Goal: Check status: Check status

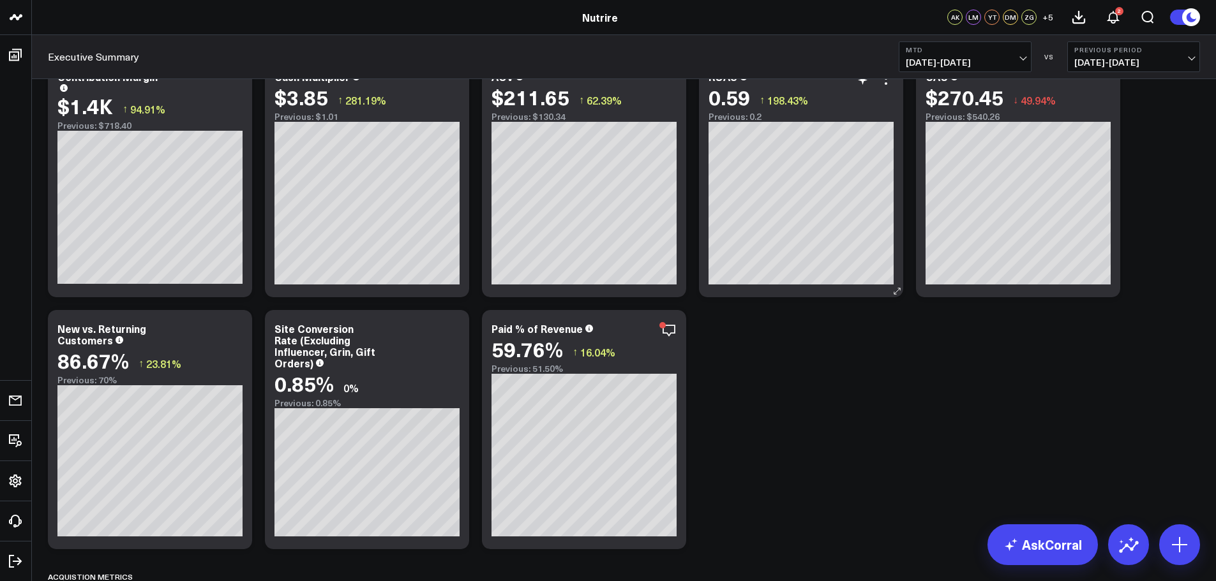
scroll to position [511, 0]
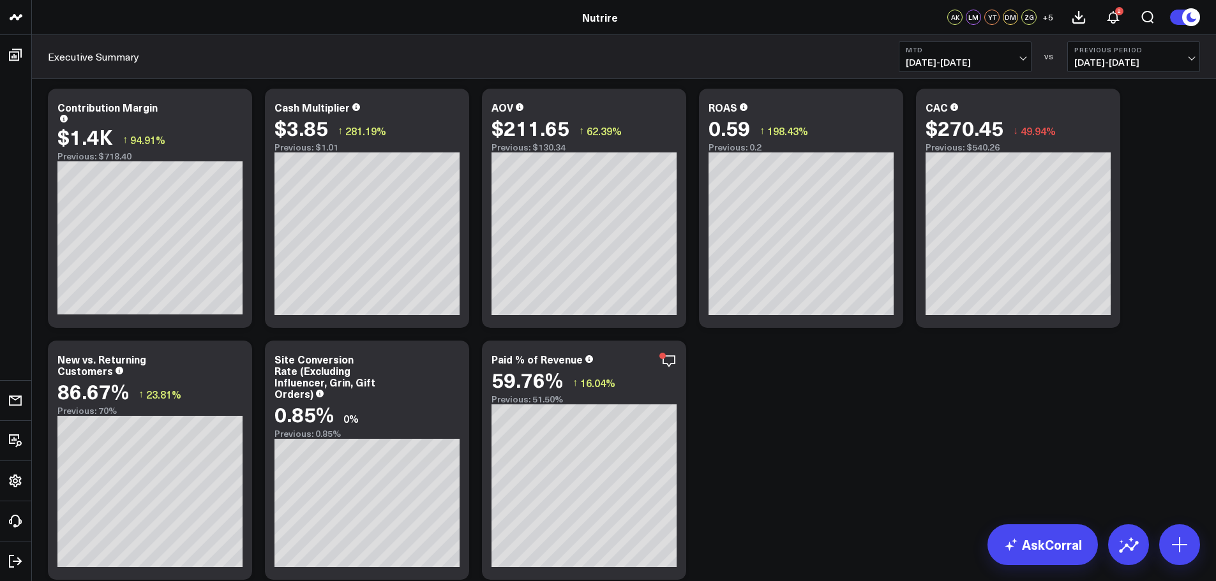
click at [1026, 55] on button "MTD [DATE] - [DATE]" at bounding box center [965, 56] width 133 height 31
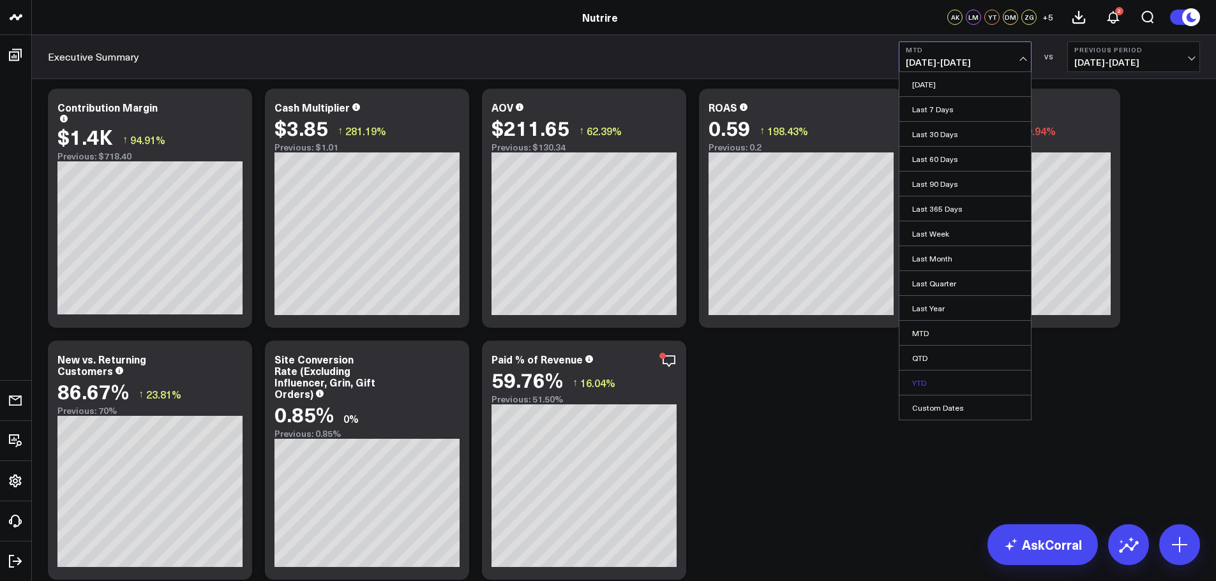
click at [927, 380] on link "YTD" at bounding box center [964, 383] width 131 height 24
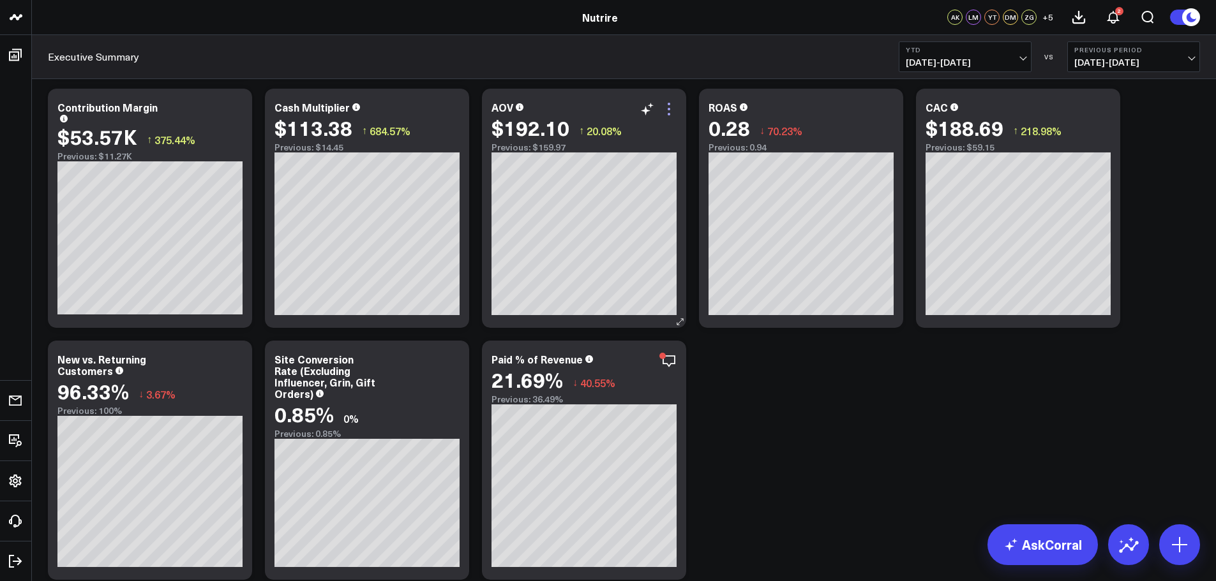
click at [672, 110] on icon at bounding box center [668, 108] width 15 height 15
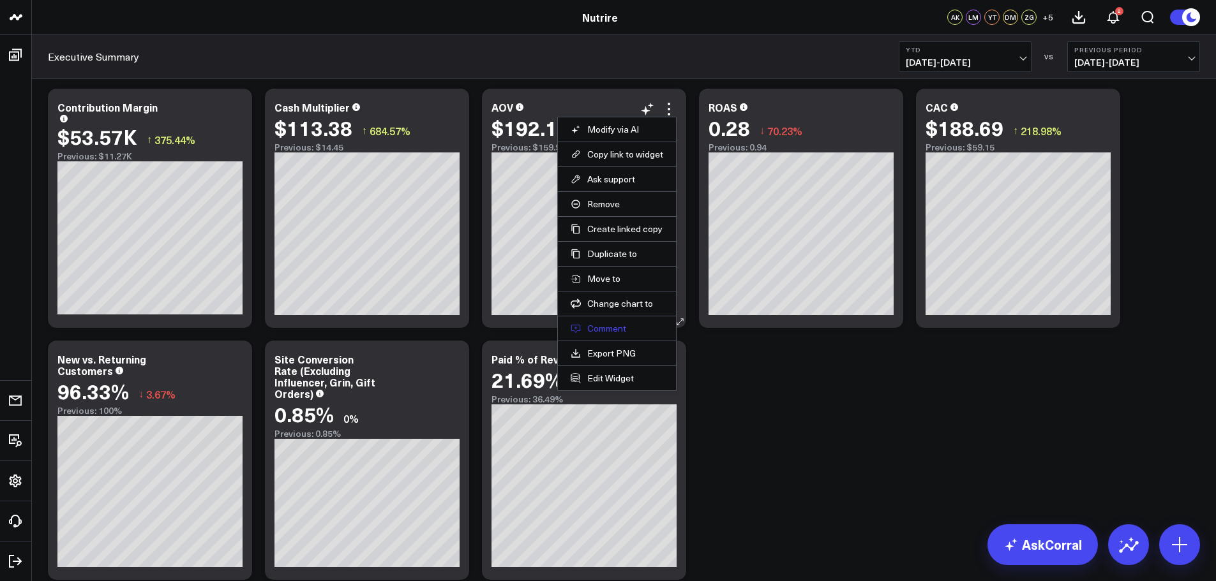
click at [618, 329] on button "Comment" at bounding box center [617, 328] width 93 height 11
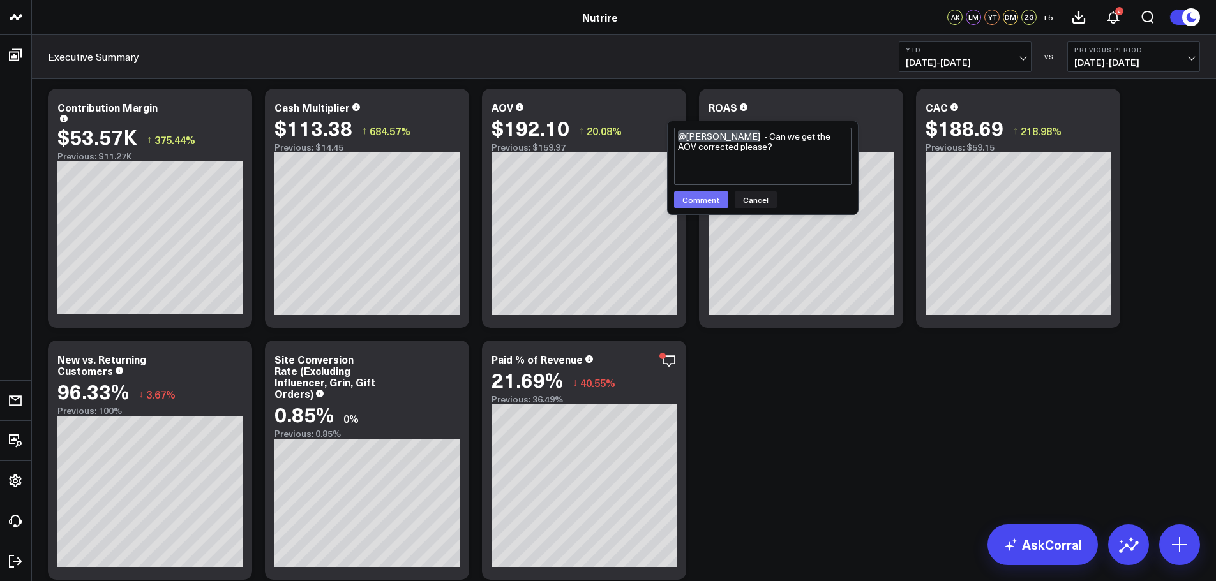
type textarea "@[PERSON_NAME] - Can we get the AOV corrected please?"
click at [696, 200] on button "Comment" at bounding box center [701, 199] width 54 height 17
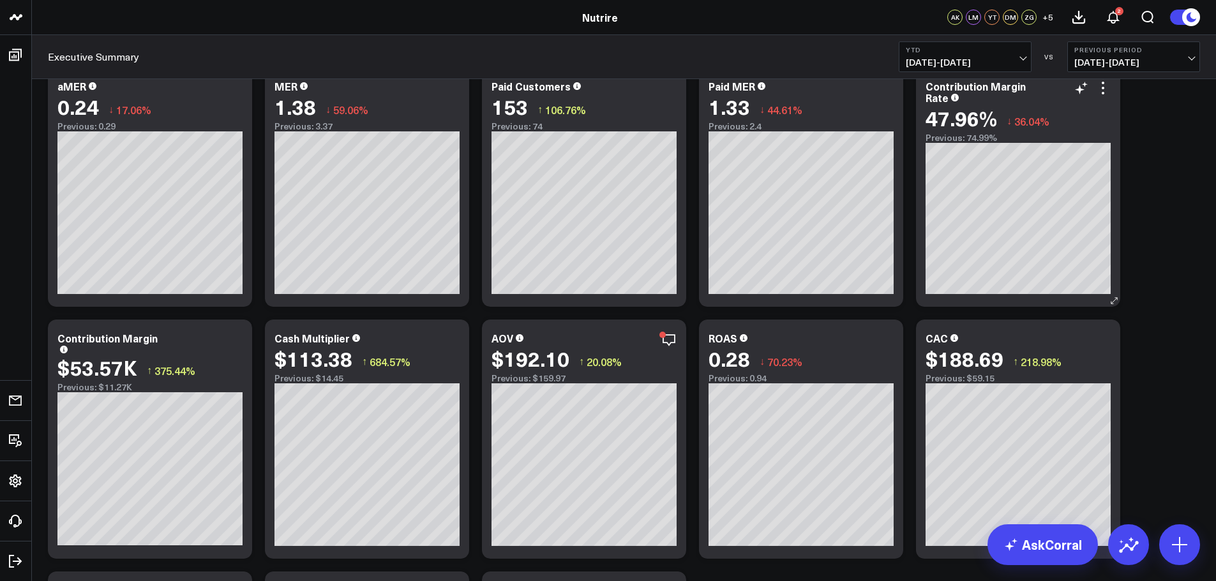
scroll to position [319, 0]
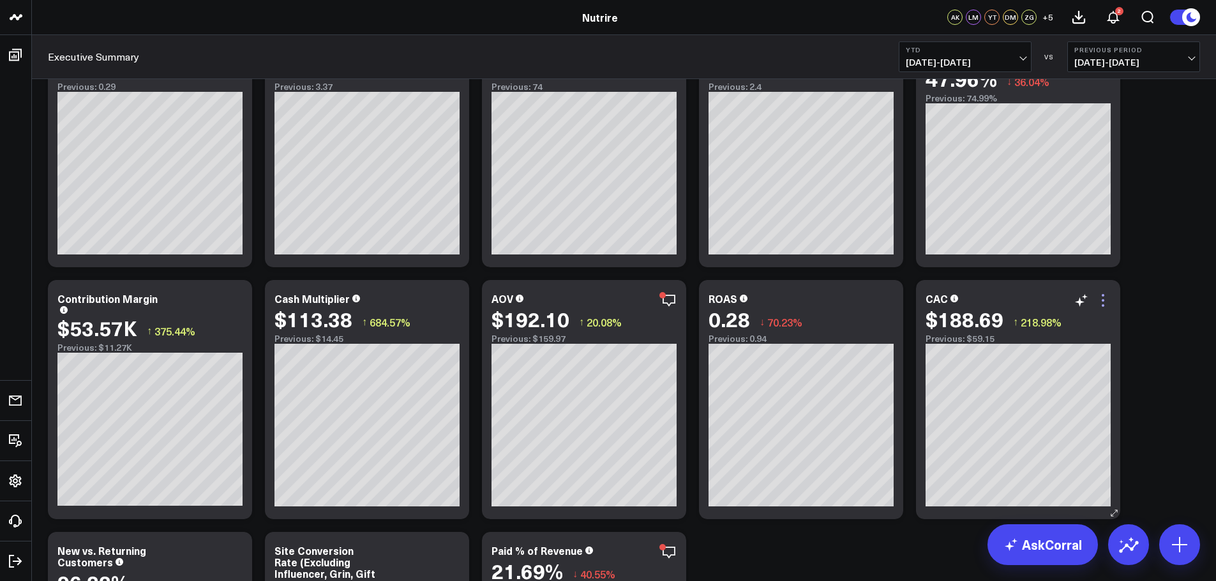
click at [1105, 306] on icon at bounding box center [1102, 300] width 15 height 15
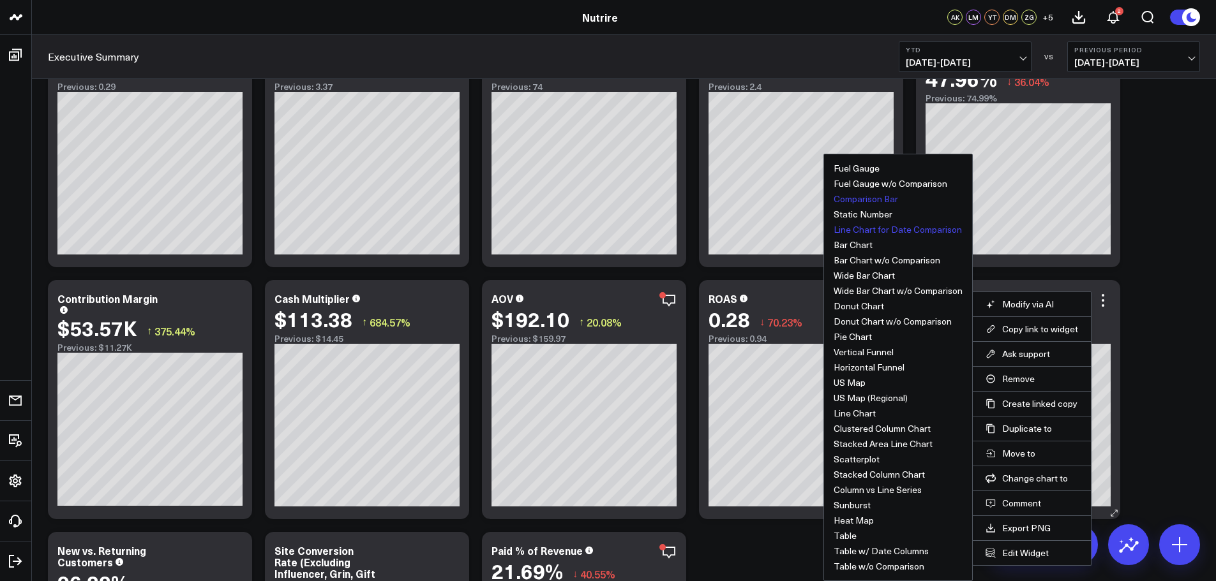
click at [951, 228] on button "Line Chart for Date Comparison" at bounding box center [897, 229] width 128 height 9
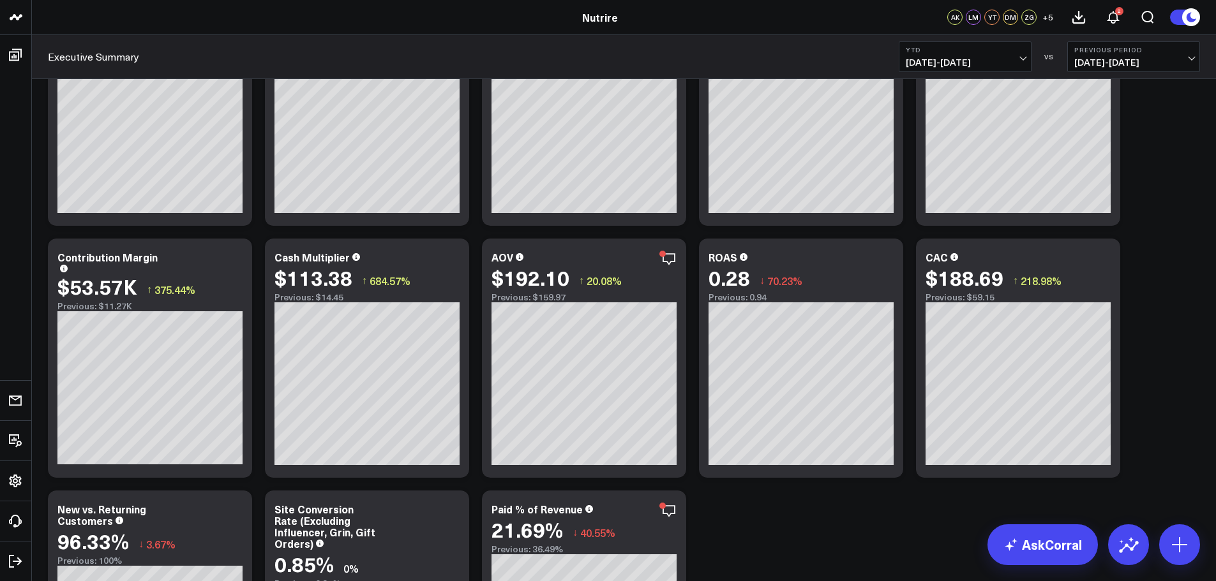
scroll to position [383, 0]
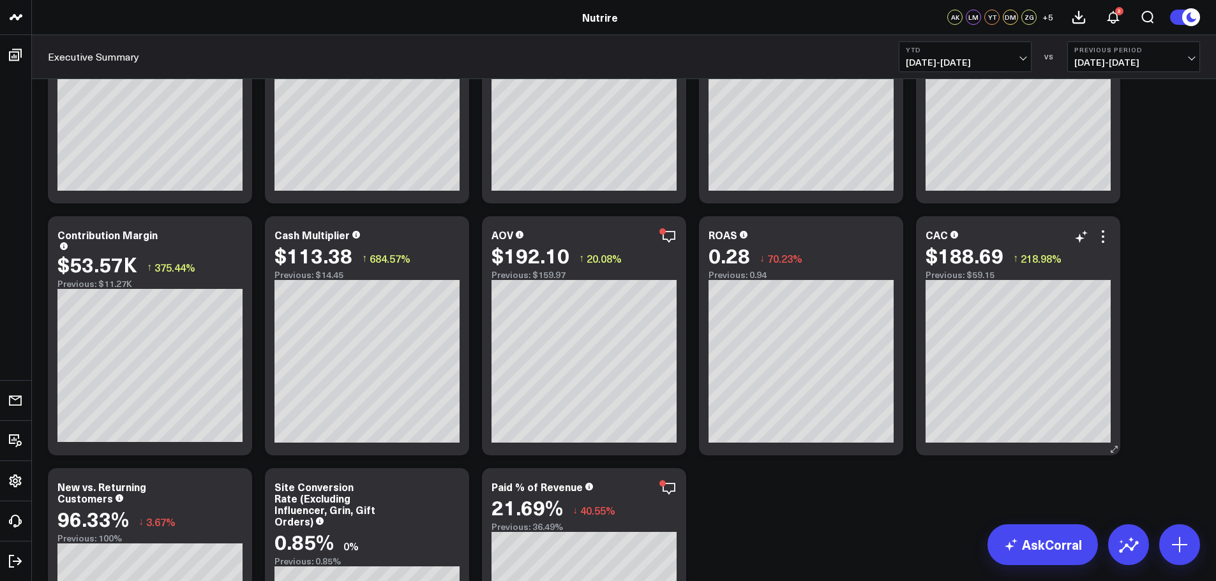
click at [1113, 446] on icon at bounding box center [1114, 450] width 10 height 10
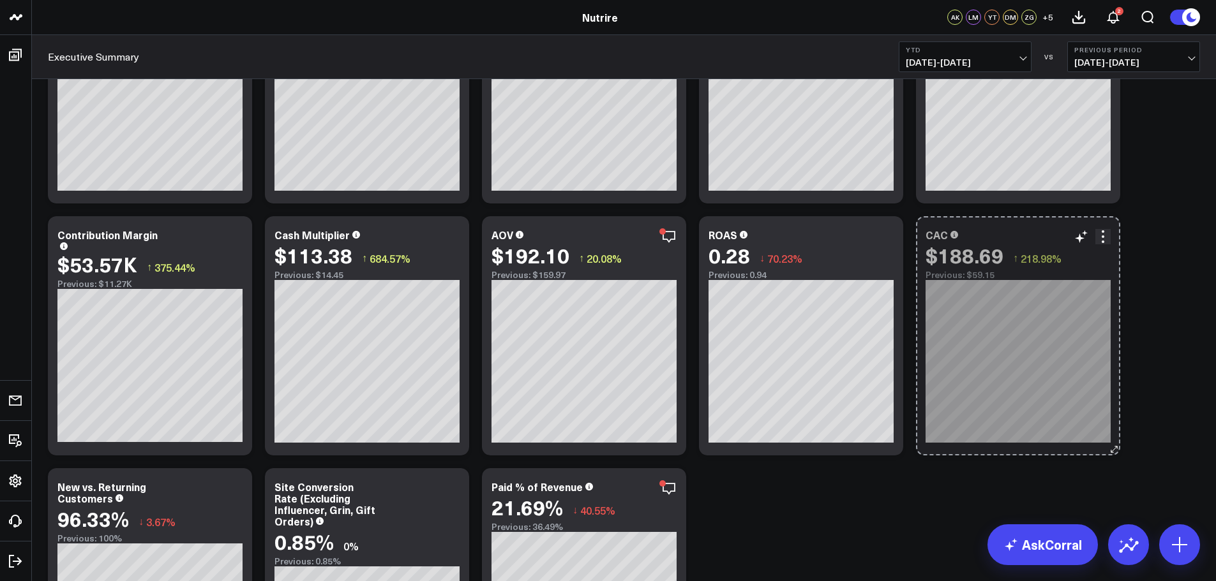
click at [1116, 448] on icon at bounding box center [1114, 450] width 6 height 6
click at [1116, 451] on icon at bounding box center [1114, 450] width 10 height 10
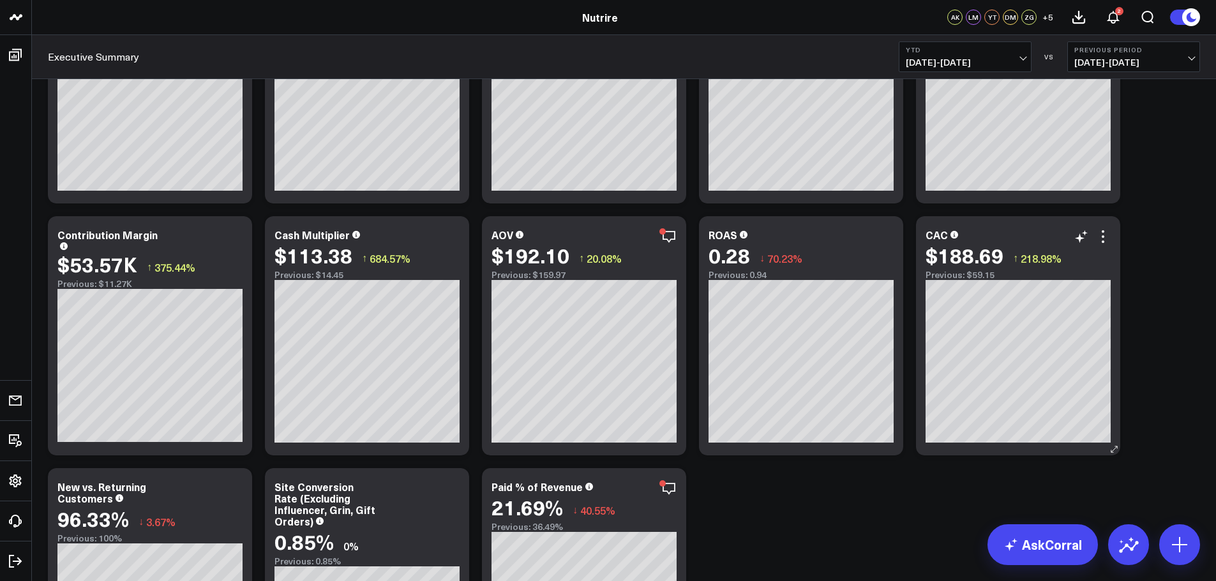
click at [1102, 246] on div "$188.69 ↑ 218.98%" at bounding box center [1017, 255] width 185 height 23
click at [1107, 243] on icon at bounding box center [1102, 236] width 15 height 15
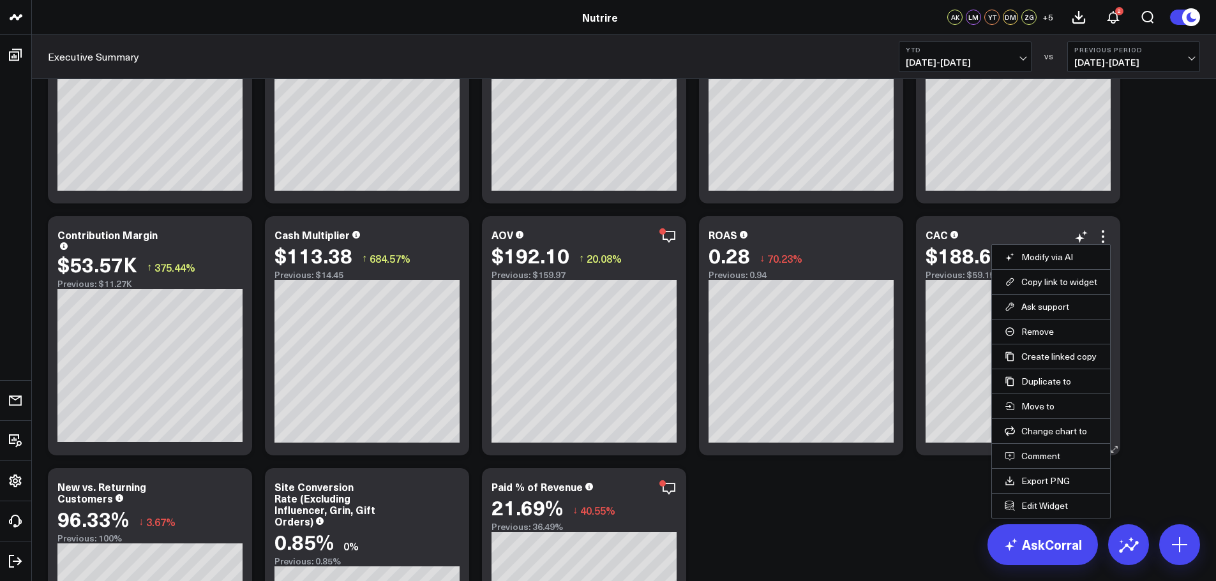
click at [969, 255] on div "$188.69" at bounding box center [964, 255] width 78 height 23
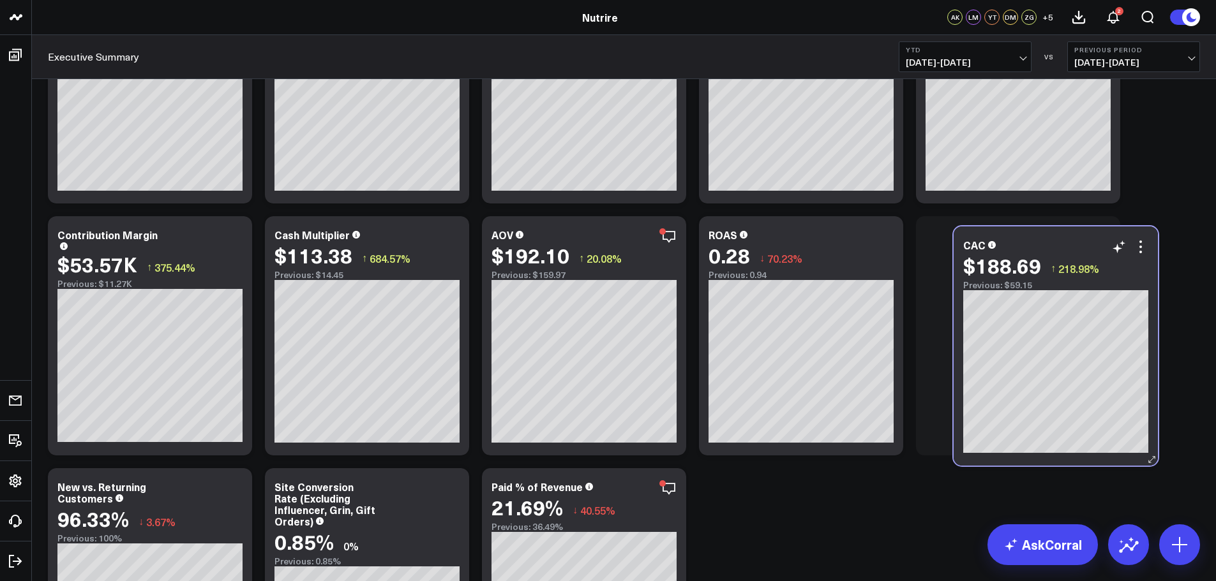
click at [1006, 265] on div "$188.69" at bounding box center [1002, 265] width 78 height 23
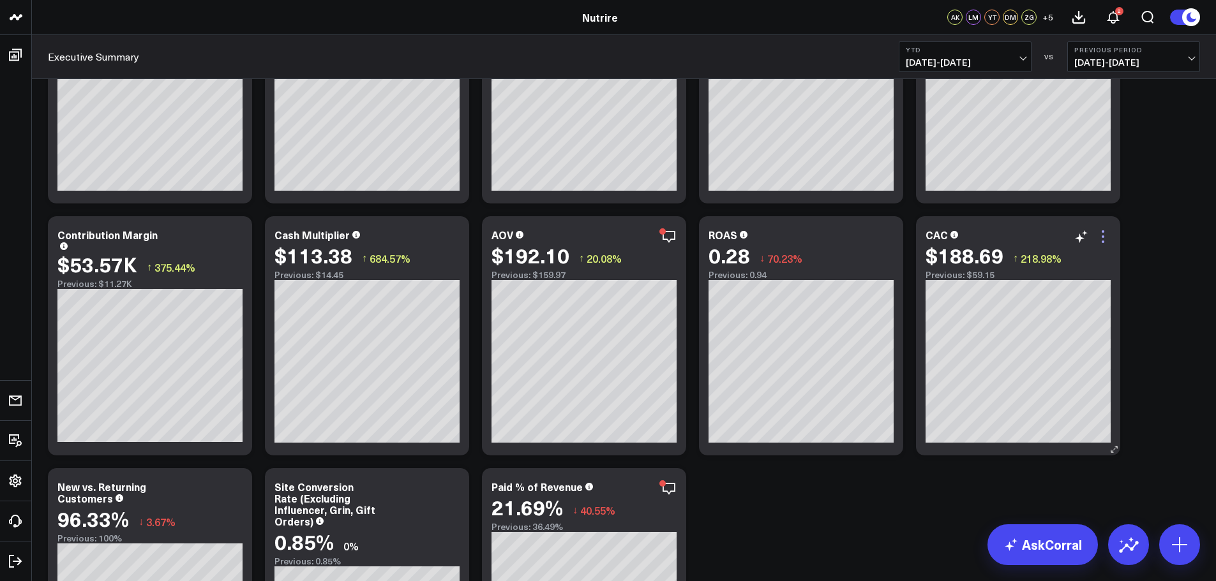
click at [1105, 240] on icon at bounding box center [1102, 236] width 15 height 15
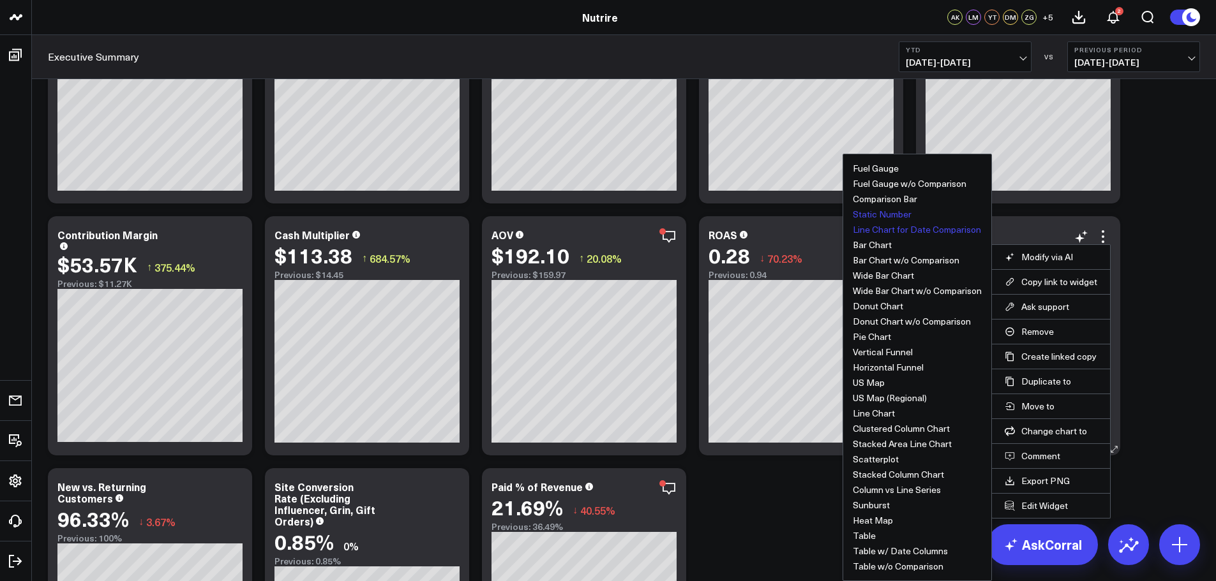
click at [905, 215] on button "Static Number" at bounding box center [882, 214] width 59 height 9
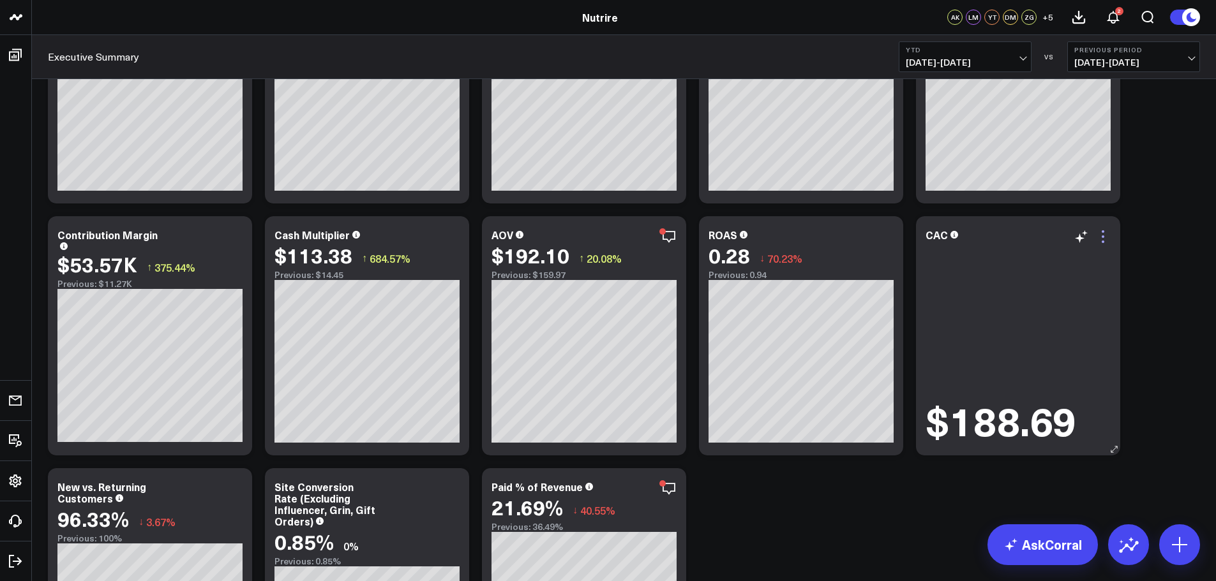
click at [1104, 234] on icon at bounding box center [1102, 236] width 15 height 15
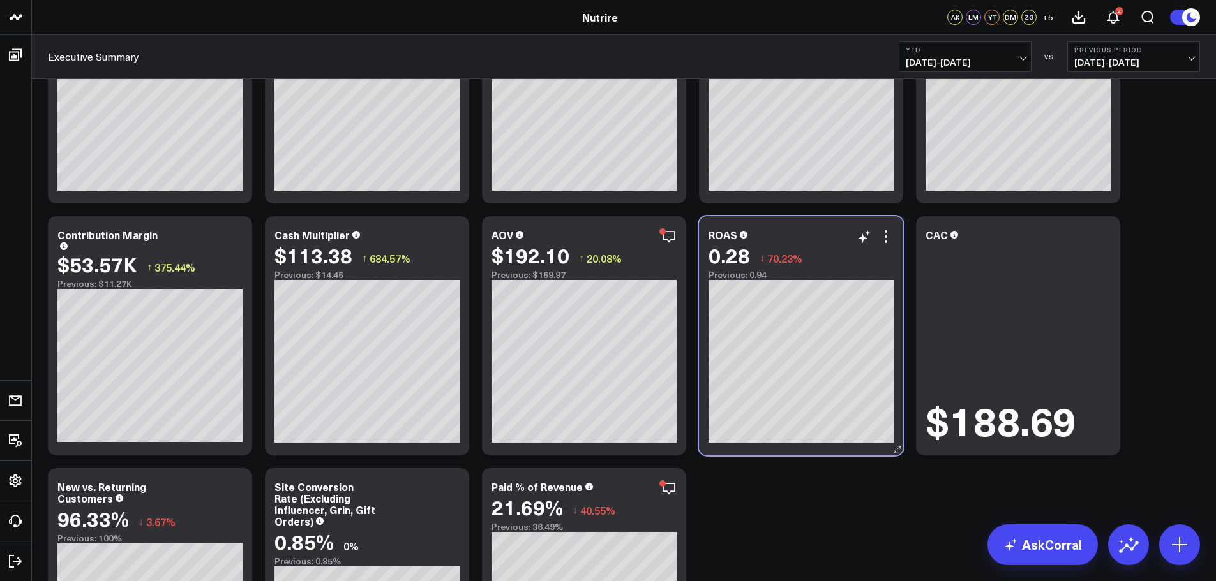
click at [774, 221] on div "ROAS 0.28 ↓ 70.23% Previous: 0.94" at bounding box center [801, 335] width 204 height 239
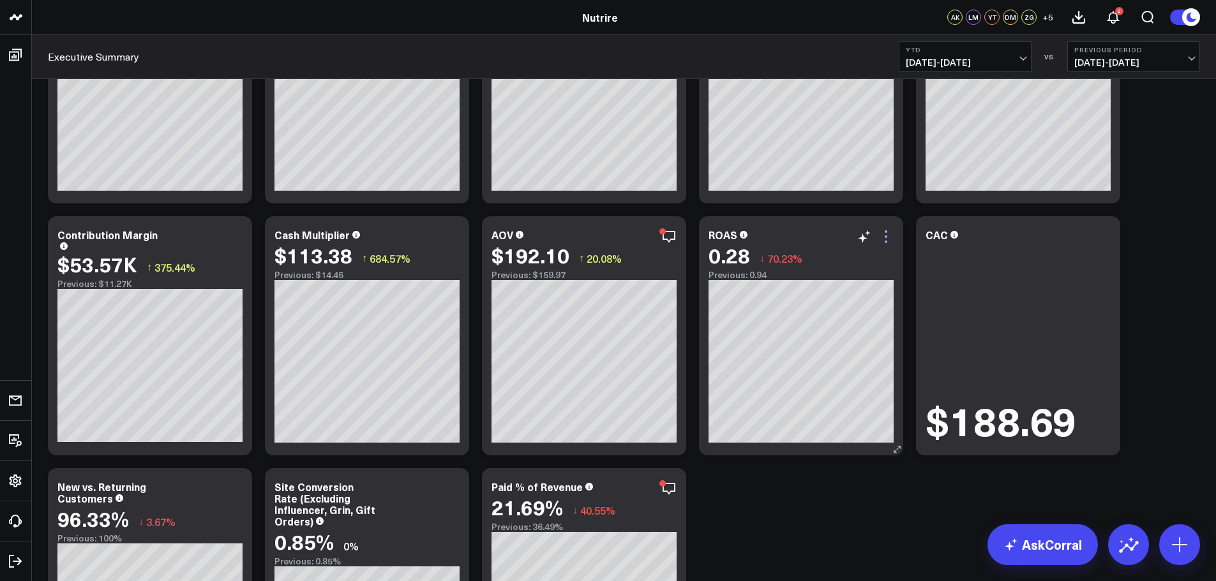
click at [886, 237] on icon at bounding box center [885, 236] width 3 height 3
click at [1106, 241] on icon at bounding box center [1102, 236] width 15 height 15
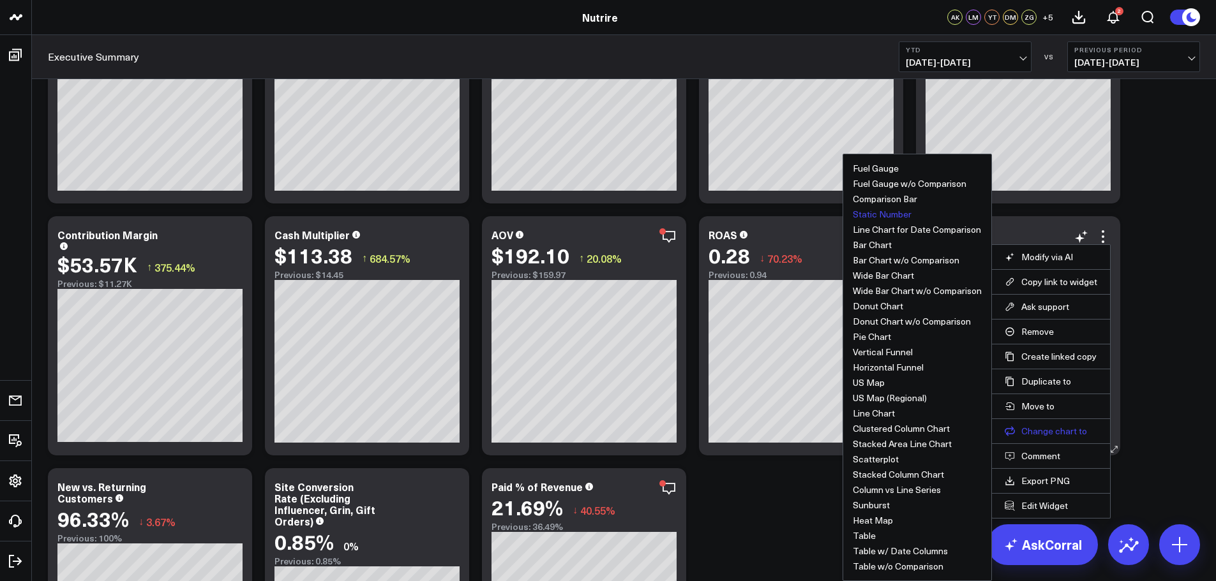
click at [1056, 433] on button "Change chart to" at bounding box center [1050, 431] width 93 height 11
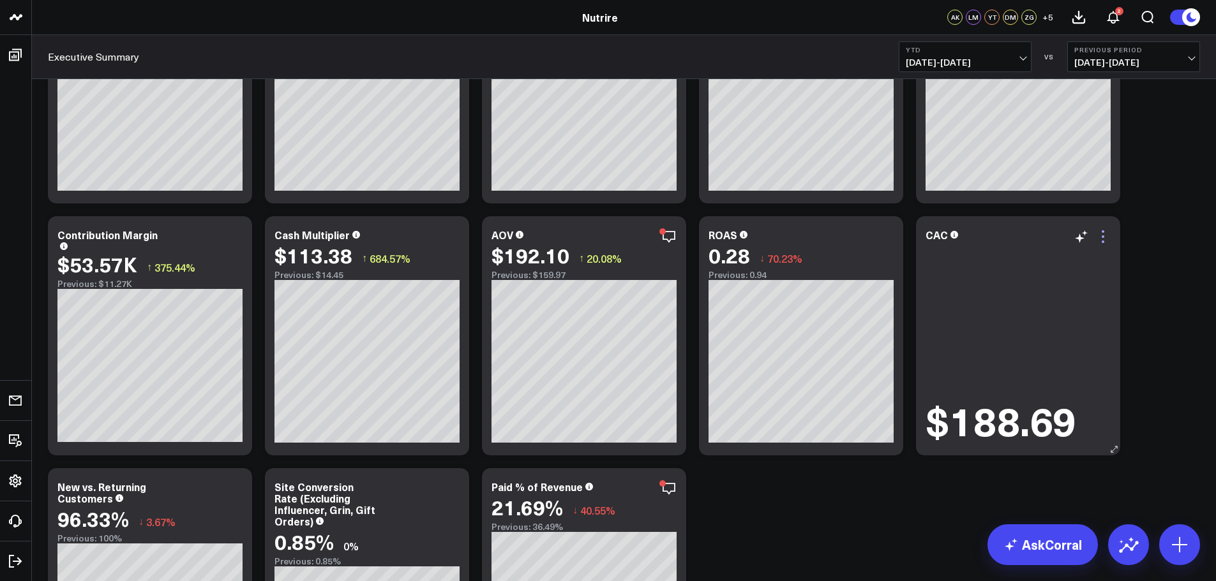
click at [1101, 240] on icon at bounding box center [1102, 236] width 15 height 15
click at [0, 0] on button "Comparison Bar" at bounding box center [0, 0] width 0 height 0
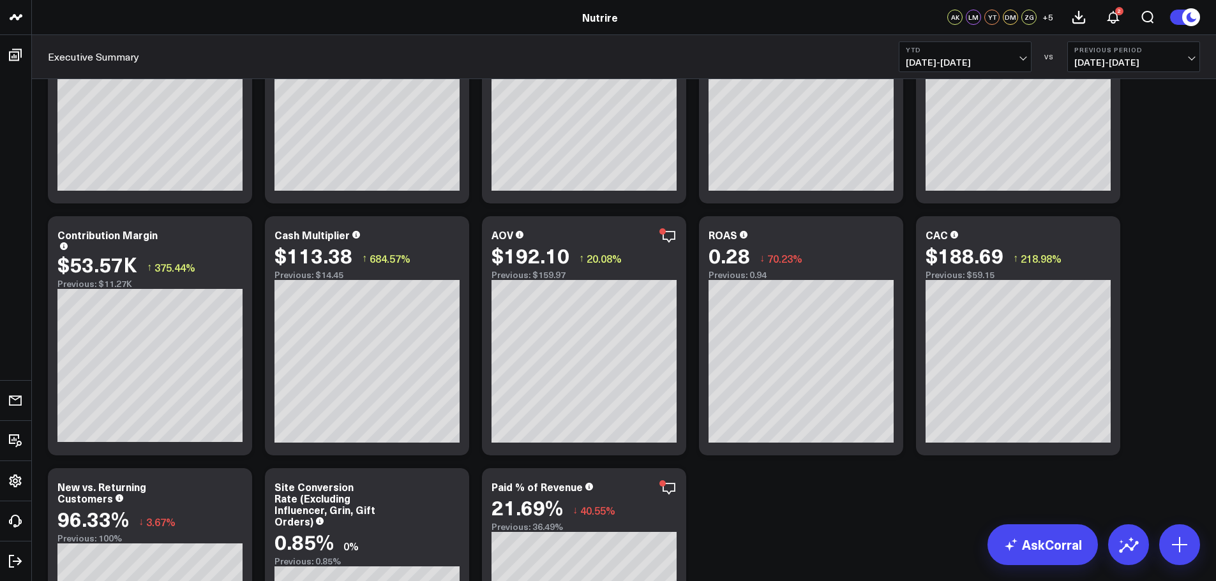
scroll to position [0, 0]
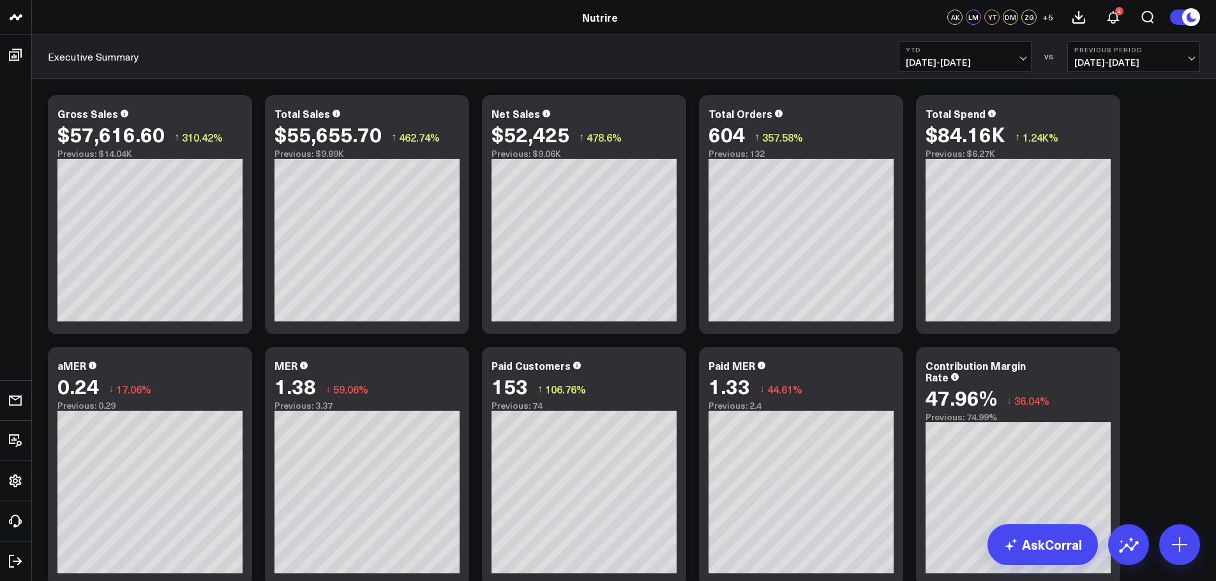
click at [1024, 60] on span "[DATE] - [DATE]" at bounding box center [965, 62] width 119 height 10
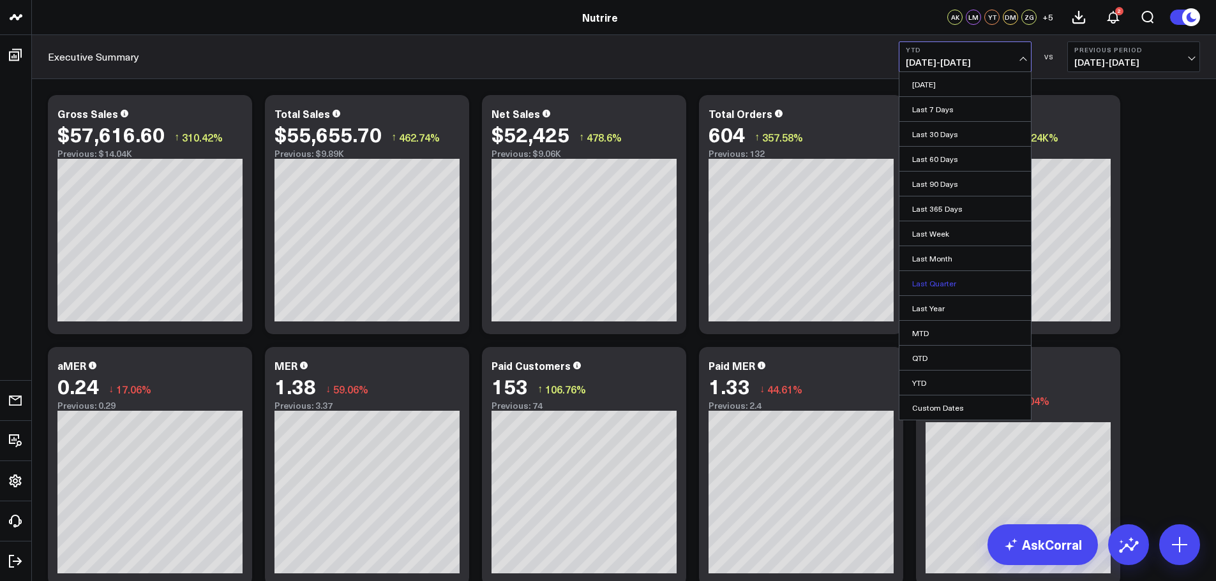
click at [957, 287] on link "Last Quarter" at bounding box center [964, 283] width 131 height 24
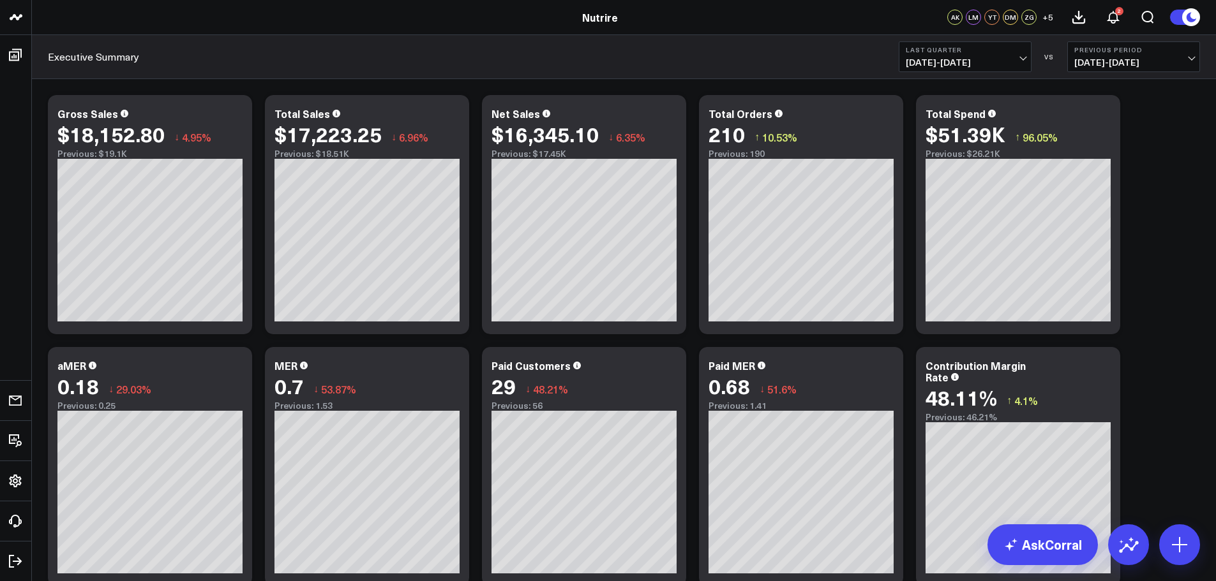
click at [1017, 59] on span "[DATE] - [DATE]" at bounding box center [965, 62] width 119 height 10
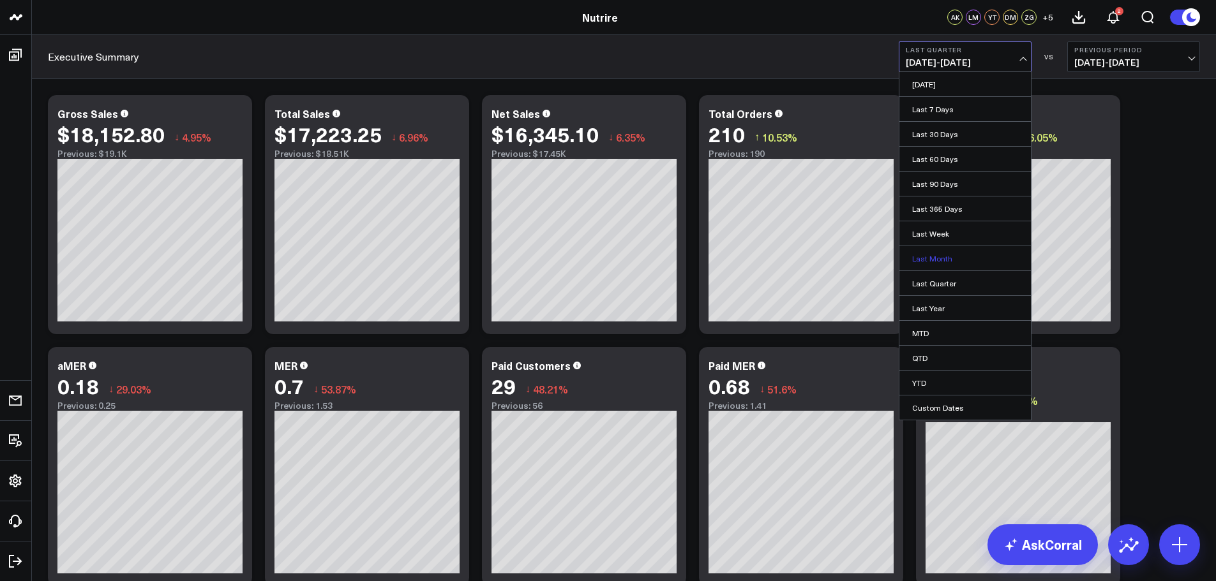
click at [933, 262] on link "Last Month" at bounding box center [964, 258] width 131 height 24
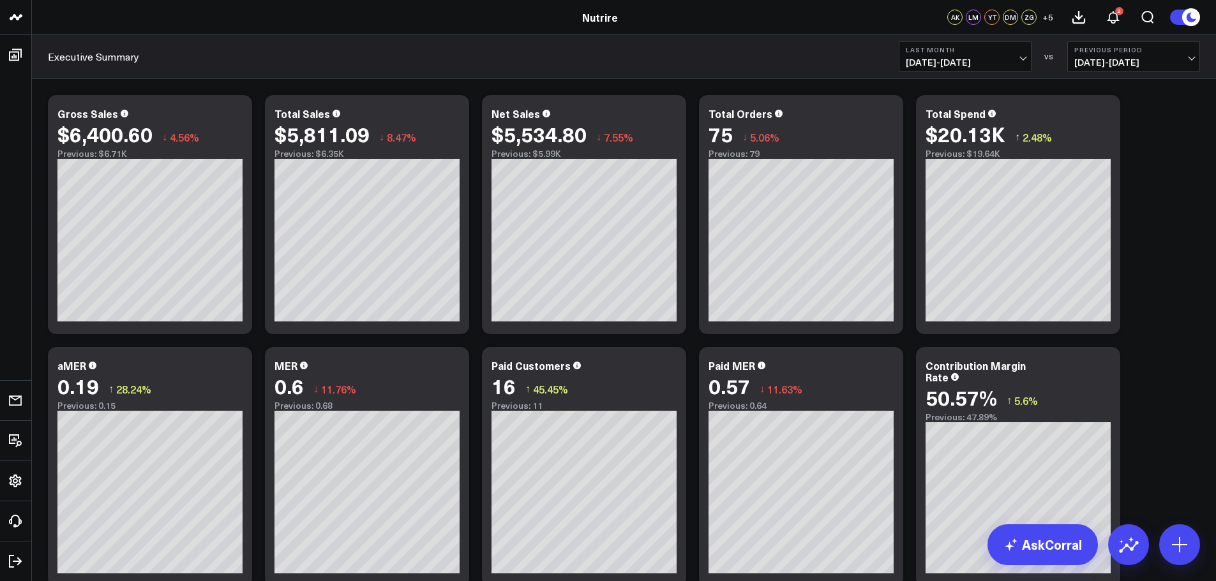
click at [1024, 57] on span "[DATE] - [DATE]" at bounding box center [965, 62] width 119 height 10
